Goal: Obtain resource: Download file/media

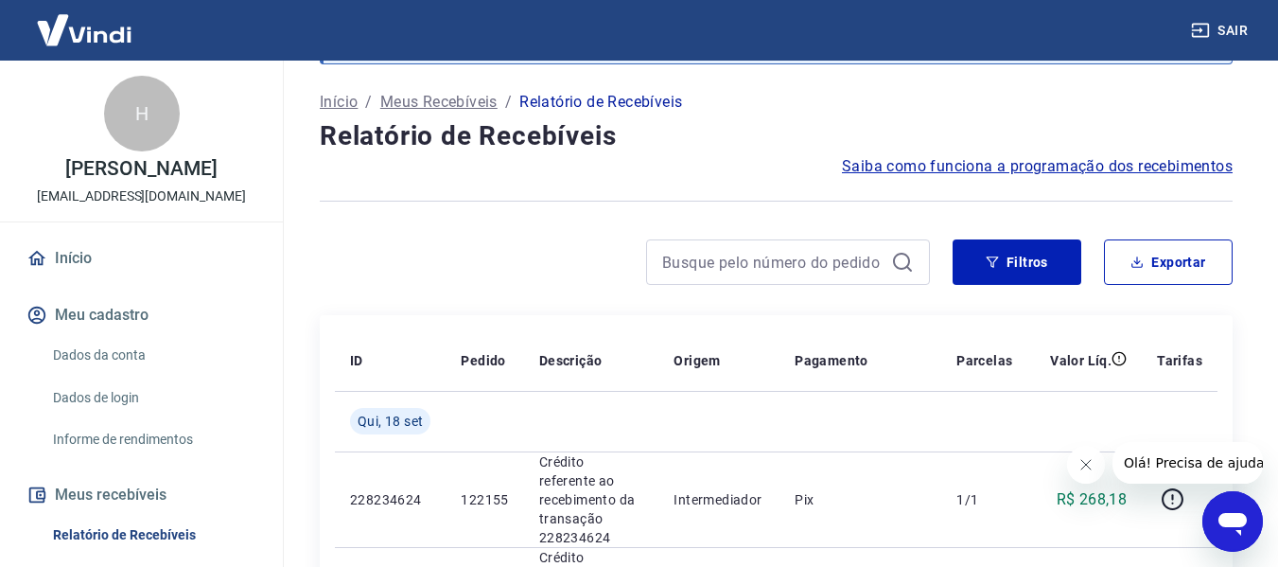
scroll to position [189, 0]
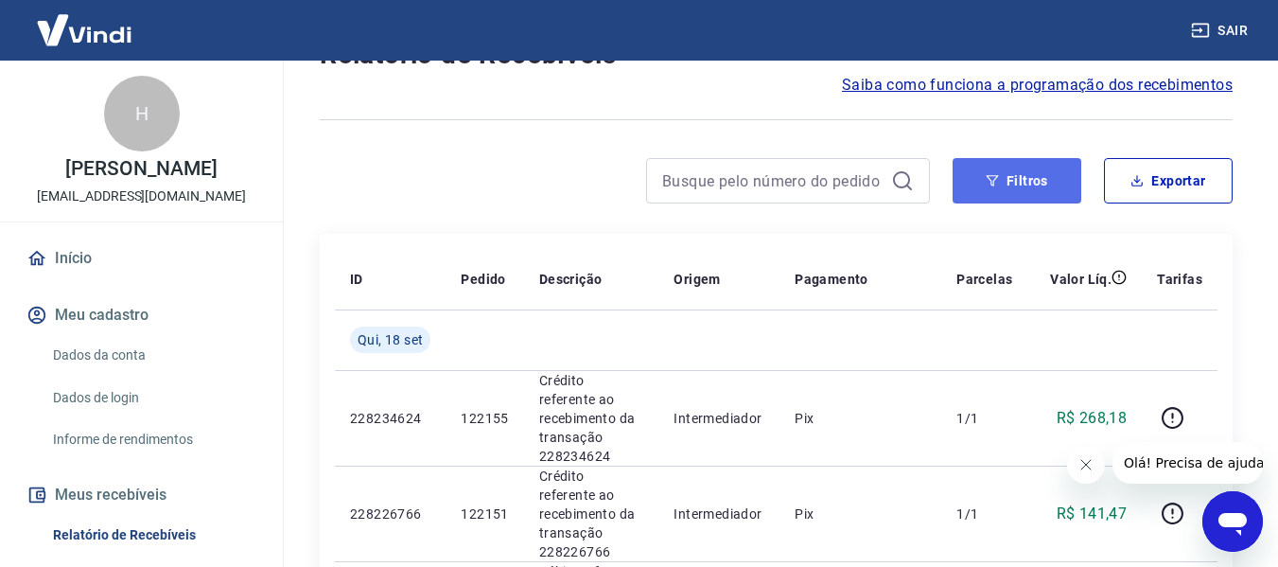
click at [1039, 170] on button "Filtros" at bounding box center [1016, 180] width 129 height 45
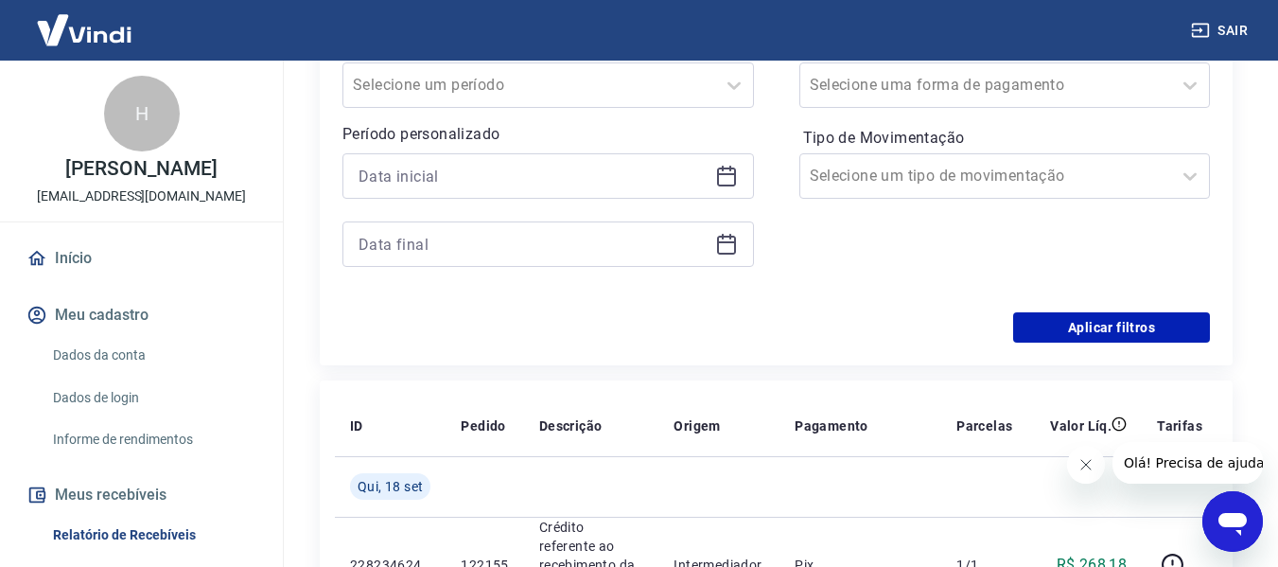
scroll to position [473, 0]
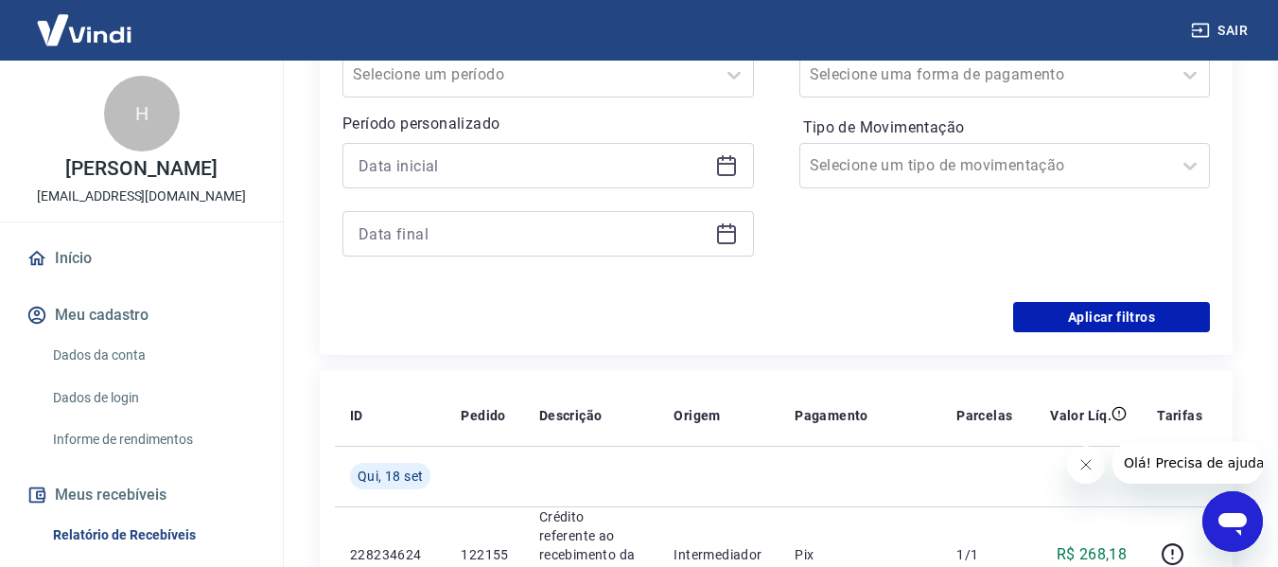
click at [728, 164] on icon at bounding box center [726, 164] width 19 height 2
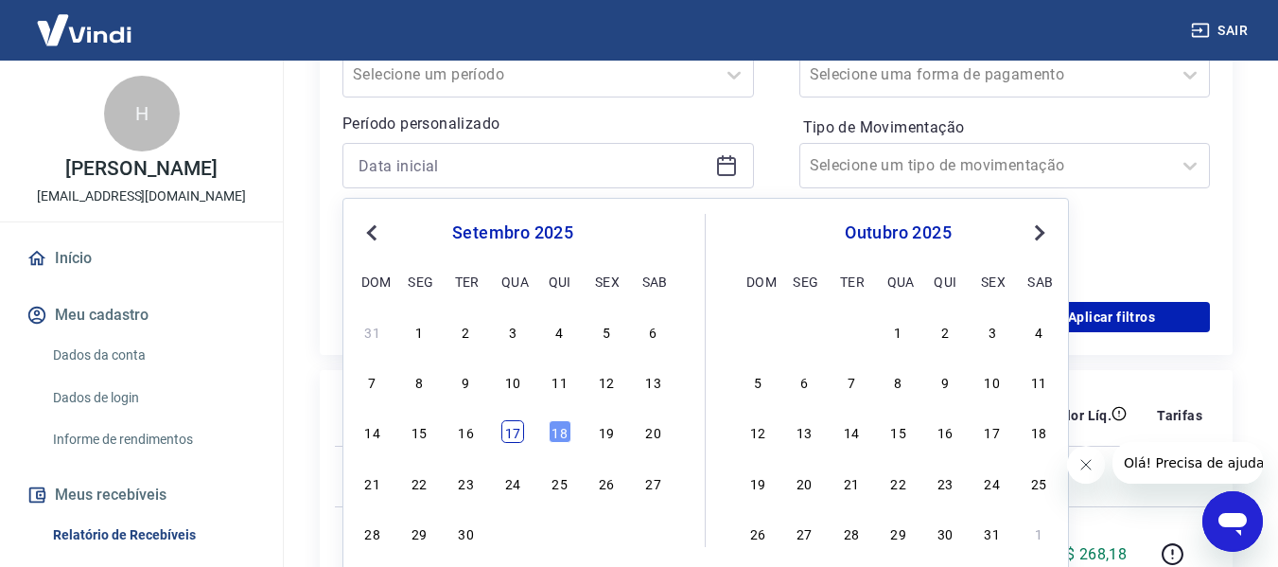
click at [522, 428] on div "17" at bounding box center [512, 431] width 23 height 23
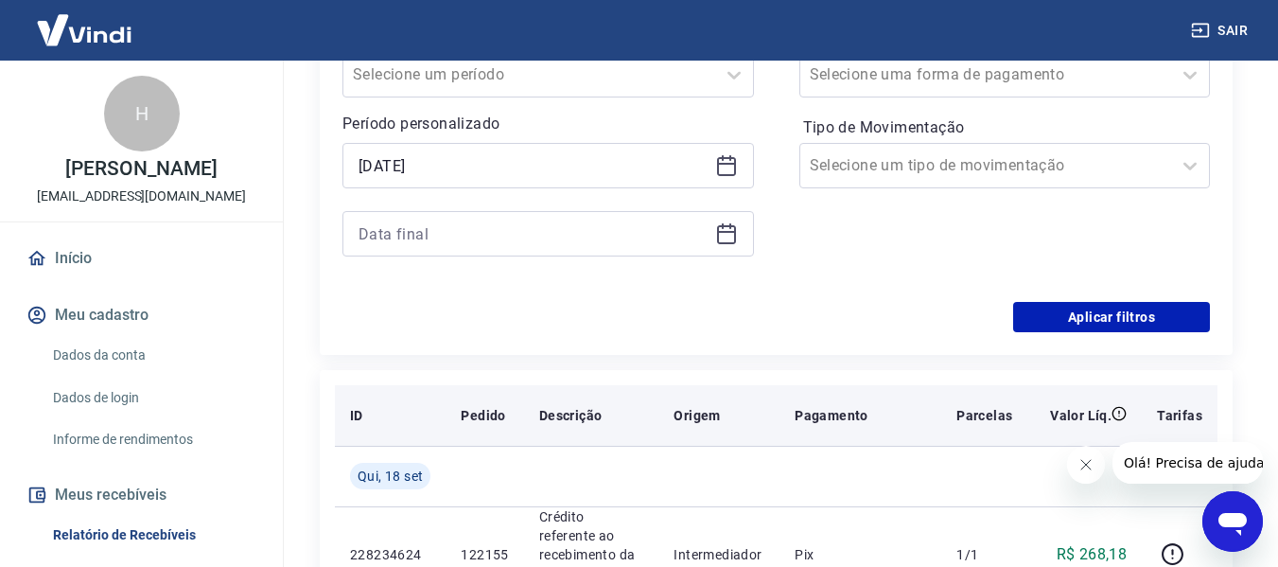
type input "[DATE]"
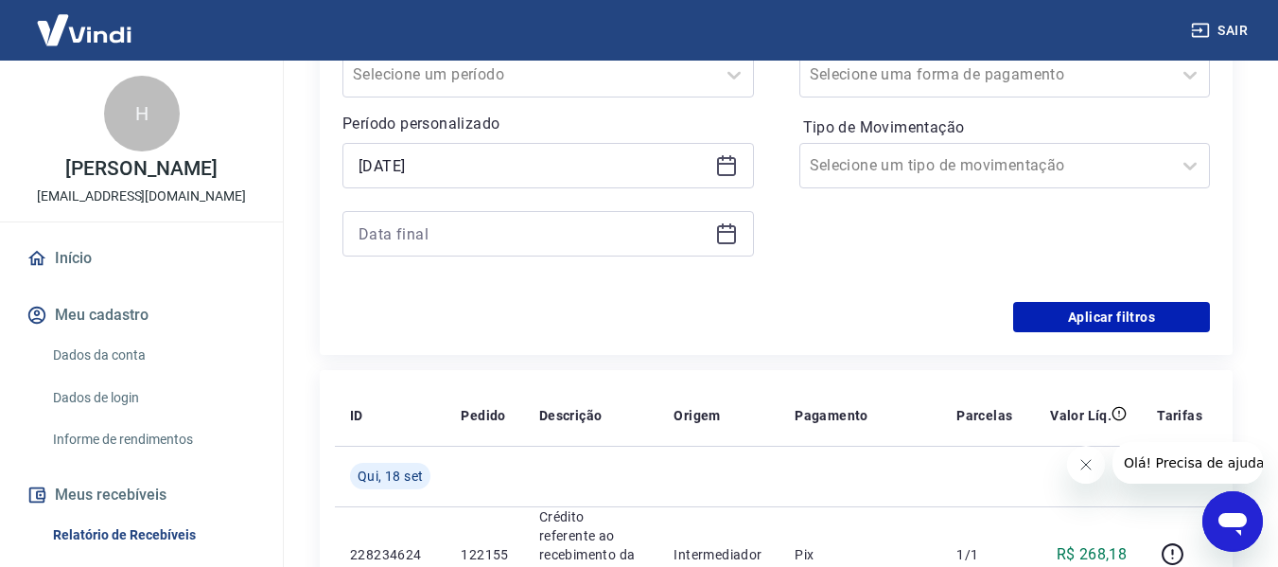
click at [725, 237] on icon at bounding box center [726, 233] width 23 height 23
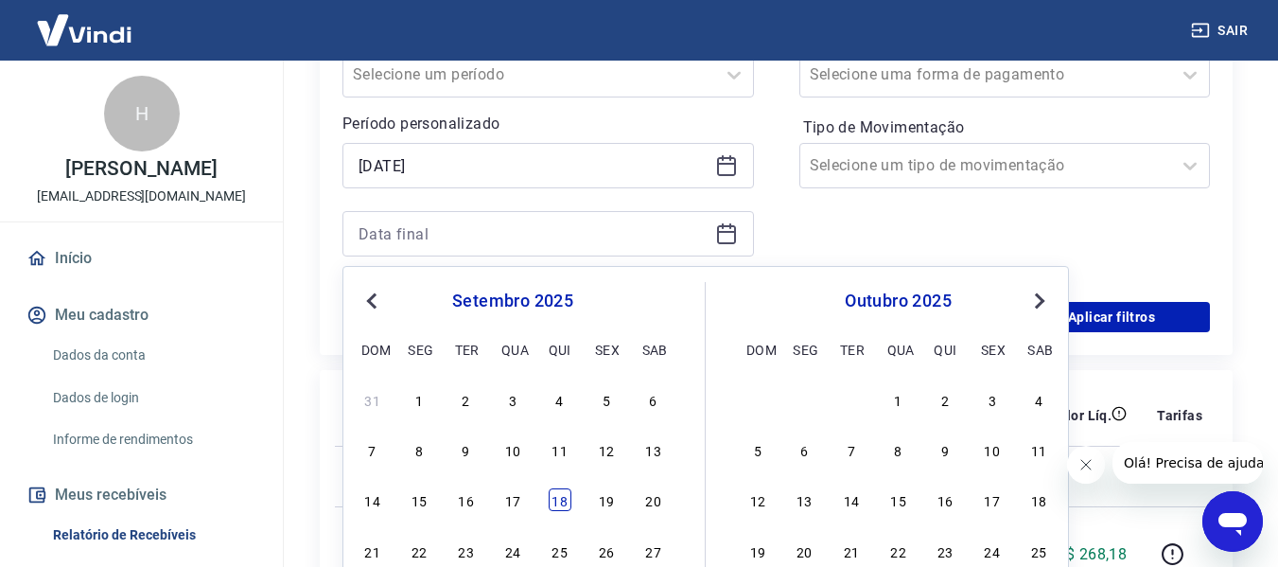
click at [557, 498] on div "18" at bounding box center [560, 499] width 23 height 23
type input "[DATE]"
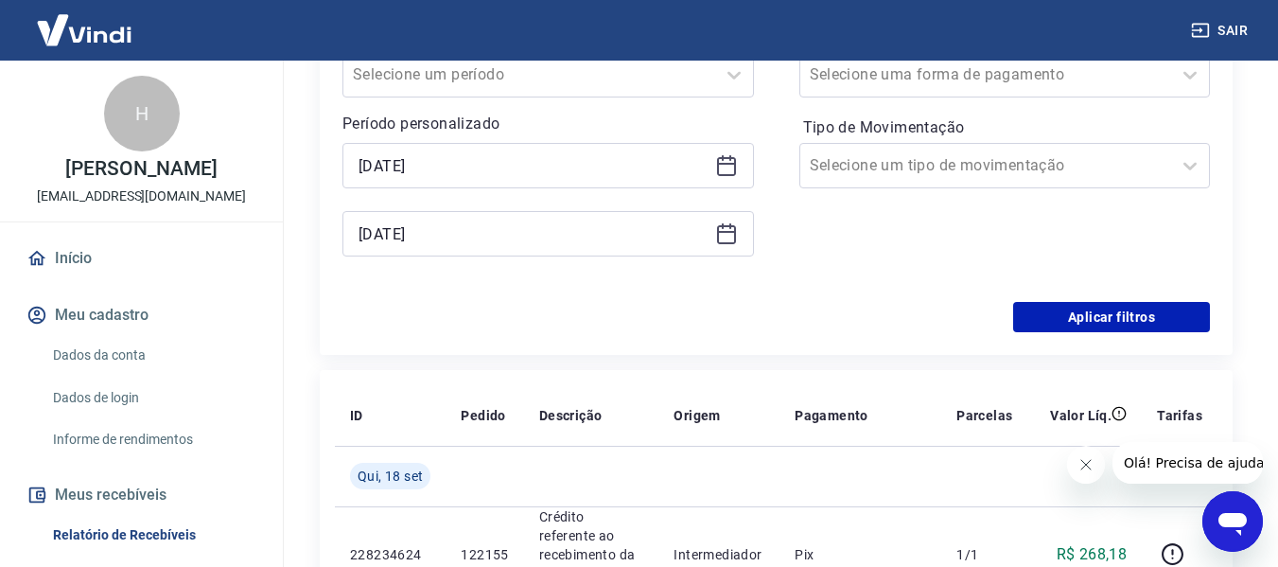
scroll to position [284, 0]
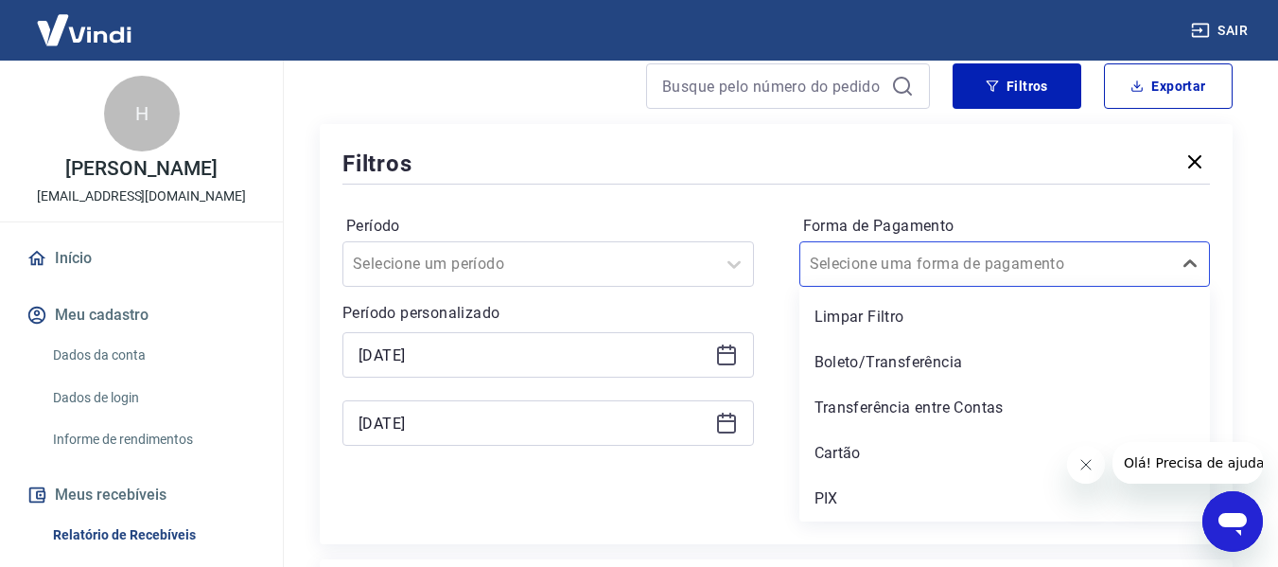
drag, startPoint x: 933, startPoint y: 267, endPoint x: 882, endPoint y: 292, distance: 57.1
click at [930, 270] on input "Forma de Pagamento" at bounding box center [905, 264] width 191 height 23
drag, startPoint x: 819, startPoint y: 496, endPoint x: 940, endPoint y: 480, distance: 122.0
click at [819, 495] on div "PIX" at bounding box center [1004, 499] width 411 height 38
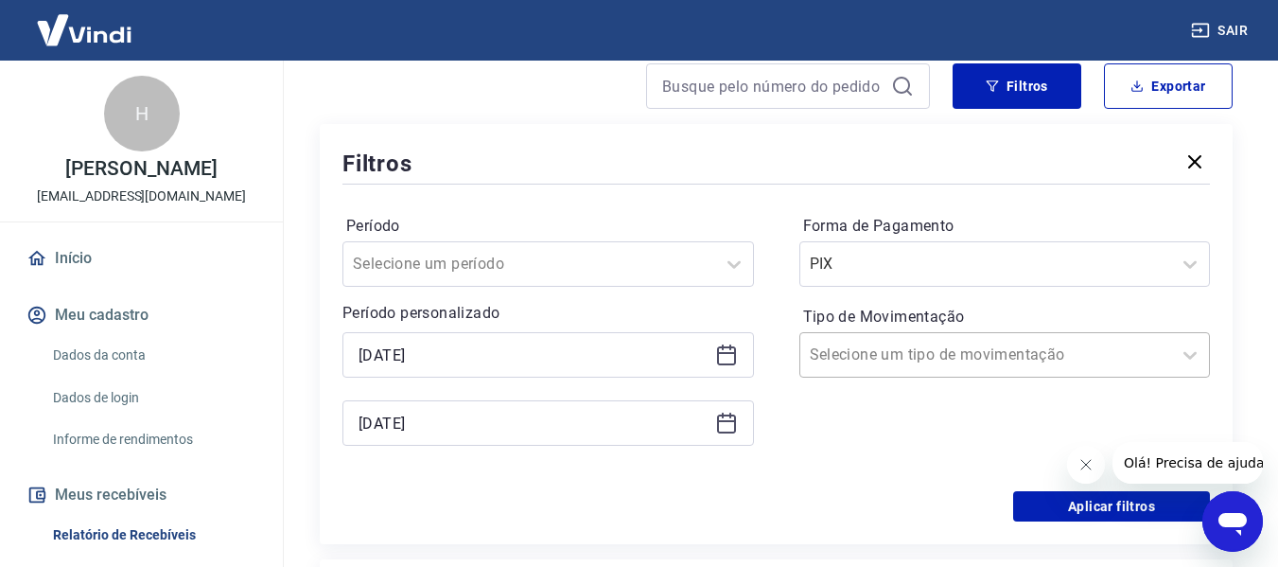
click at [1015, 358] on div at bounding box center [986, 354] width 353 height 26
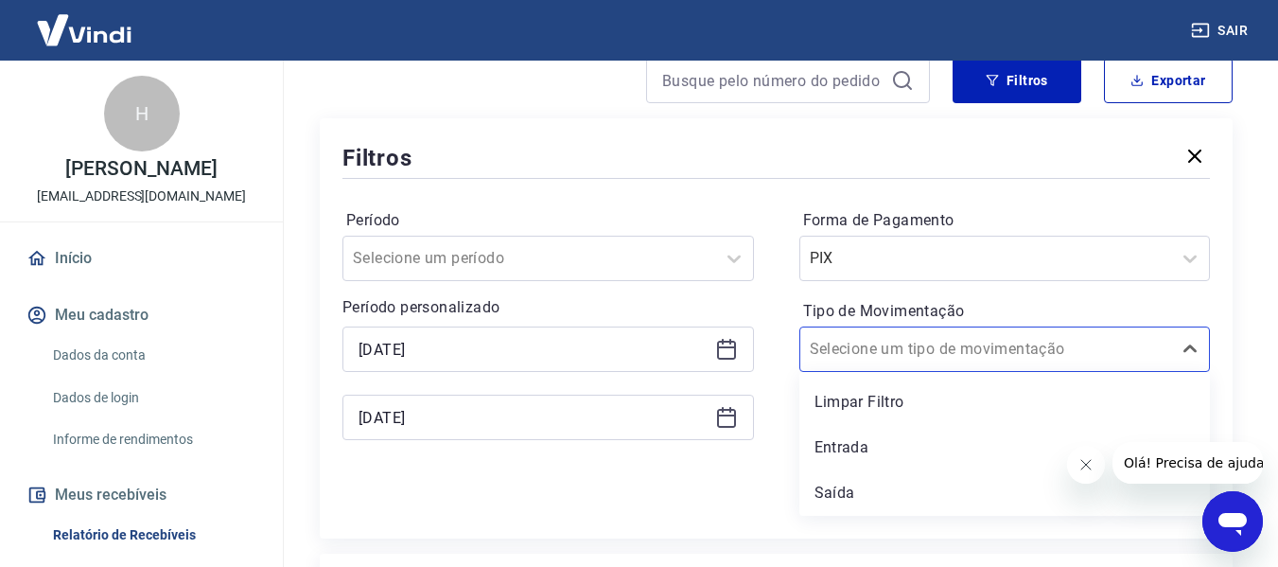
scroll to position [473, 0]
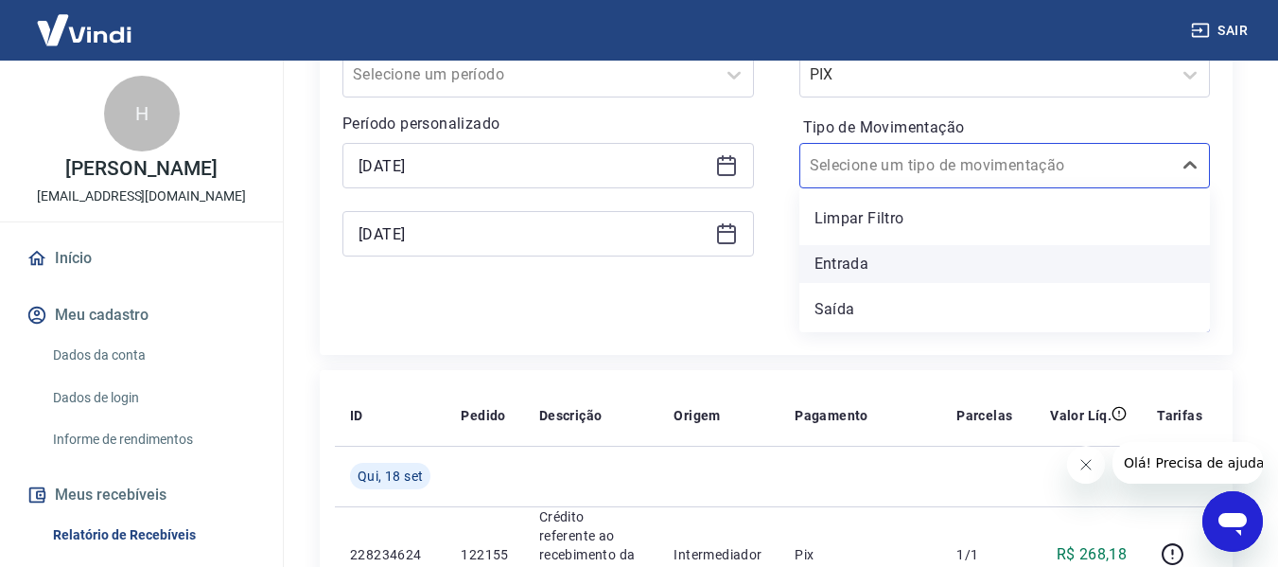
click at [839, 266] on div "Entrada" at bounding box center [1004, 264] width 411 height 38
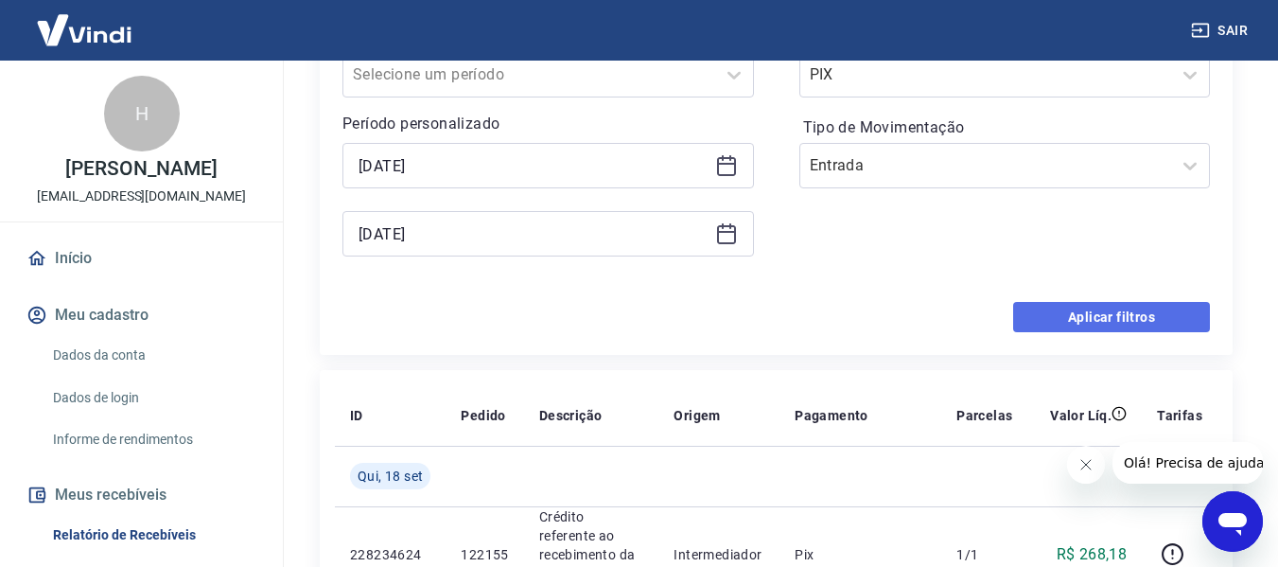
click at [1052, 308] on button "Aplicar filtros" at bounding box center [1111, 317] width 197 height 30
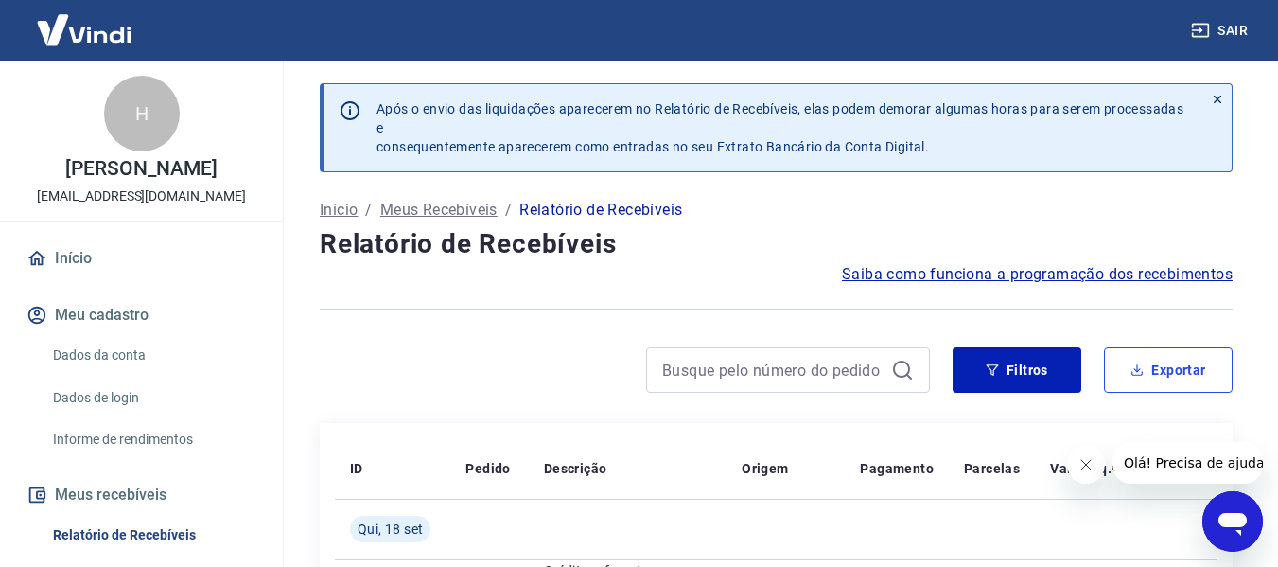
drag, startPoint x: 1167, startPoint y: 375, endPoint x: 1126, endPoint y: 354, distance: 46.5
click at [1167, 375] on button "Exportar" at bounding box center [1168, 369] width 129 height 45
type input "[DATE]"
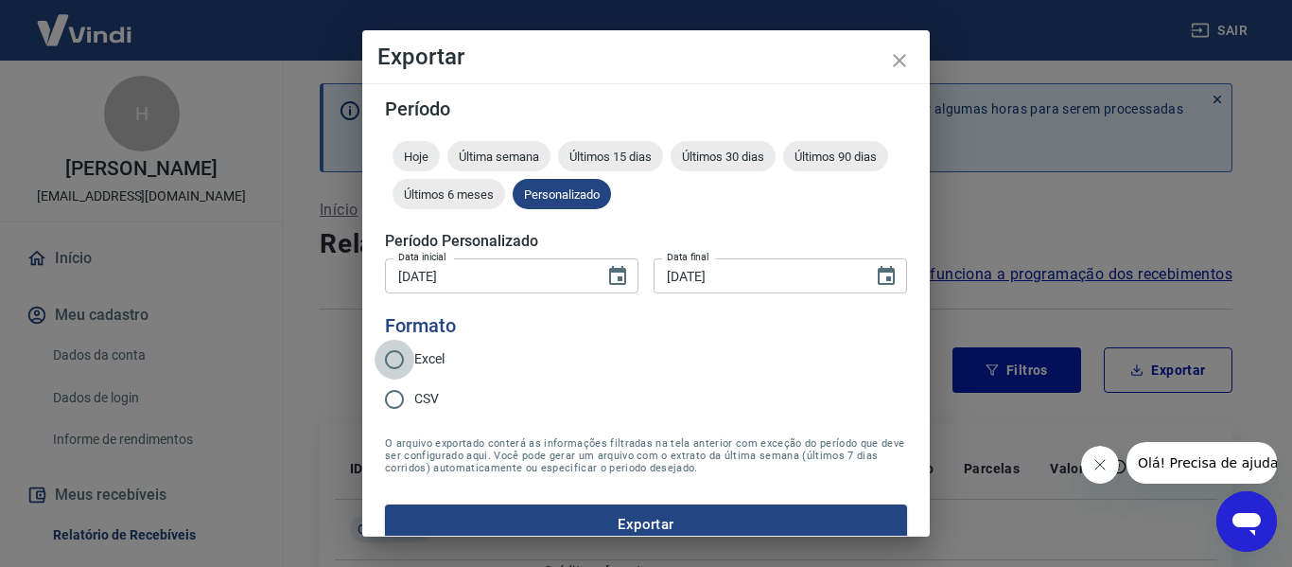
drag, startPoint x: 396, startPoint y: 359, endPoint x: 488, endPoint y: 435, distance: 118.9
click at [396, 358] on input "Excel" at bounding box center [395, 360] width 40 height 40
radio input "true"
click at [572, 510] on button "Exportar" at bounding box center [646, 524] width 522 height 40
